Goal: Connect with others: Connect with other users

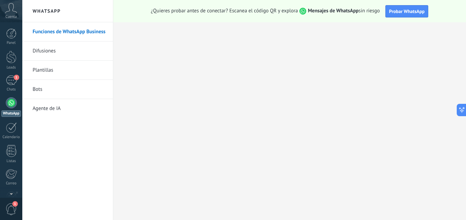
scroll to position [7, 0]
click at [6, 80] on div "1" at bounding box center [11, 81] width 11 height 10
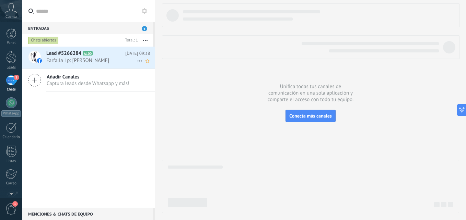
click at [100, 55] on icon at bounding box center [98, 53] width 7 height 7
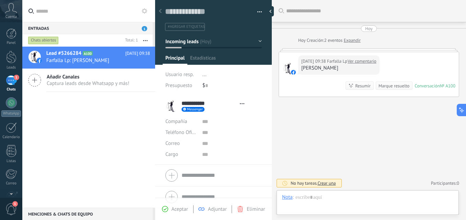
type textarea "**********"
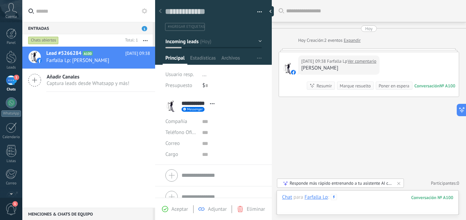
click at [383, 198] on div at bounding box center [367, 204] width 171 height 21
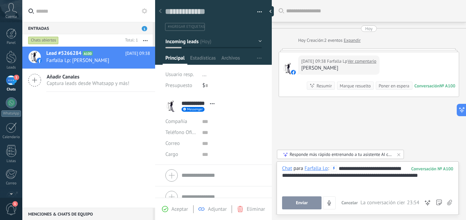
click at [300, 205] on span "Enviar" at bounding box center [302, 203] width 12 height 5
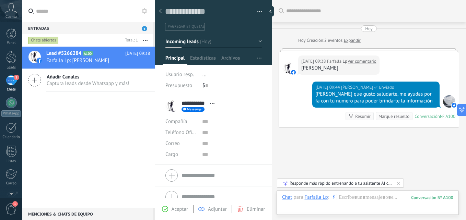
scroll to position [27, 0]
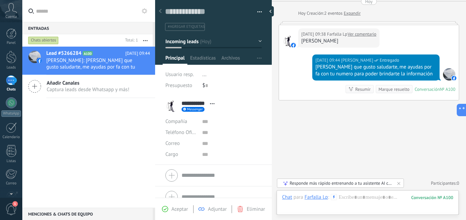
click at [93, 108] on div "Lead #5266284 A100 Hoy 09:44 Maria Ocando: Stefanía que gusto saludarte, me ayu…" at bounding box center [88, 127] width 133 height 161
click at [9, 109] on link "WhatsApp" at bounding box center [11, 108] width 22 height 20
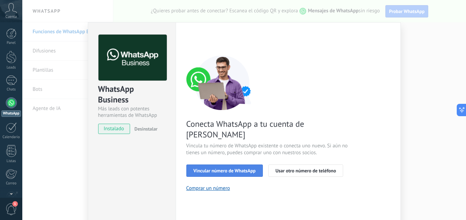
click at [208, 165] on button "Vincular número de WhatsApp" at bounding box center [224, 171] width 77 height 12
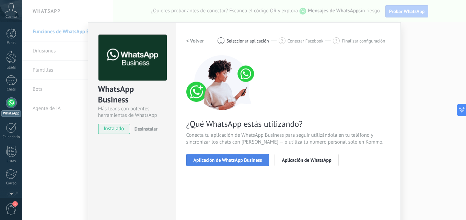
click at [224, 161] on span "Aplicación de WhatsApp Business" at bounding box center [228, 160] width 69 height 5
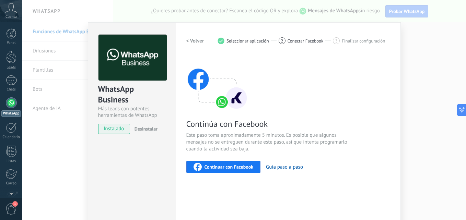
click at [220, 167] on span "Continuar con Facebook" at bounding box center [229, 167] width 49 height 5
